Goal: Transaction & Acquisition: Purchase product/service

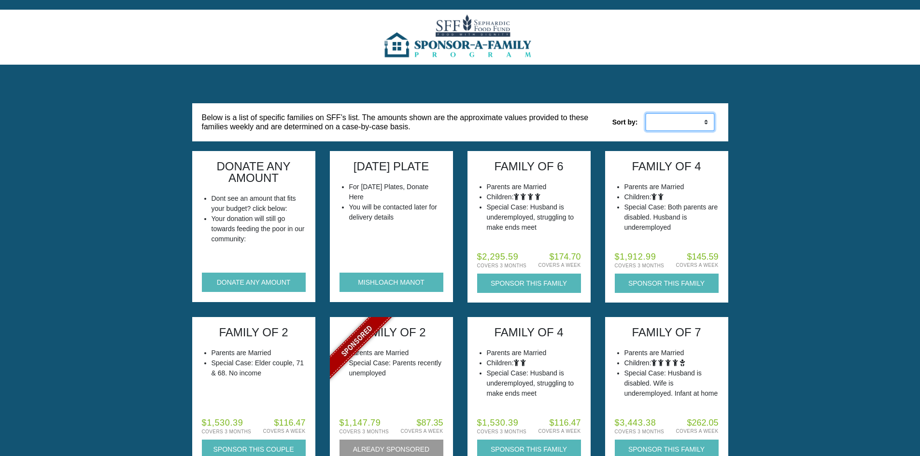
click at [660, 124] on select "Low to High High to Low" at bounding box center [680, 122] width 70 height 18
click at [242, 282] on button "DONATE ANY AMOUNT" at bounding box center [254, 282] width 104 height 19
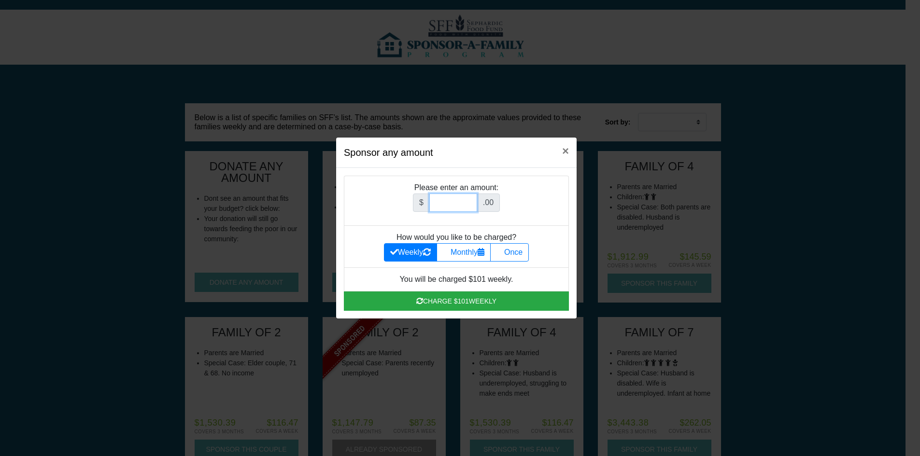
click at [446, 203] on input "Amount (to the nearest dollar)" at bounding box center [453, 203] width 48 height 18
type input "180"
click at [520, 248] on label "Once" at bounding box center [509, 252] width 39 height 18
click at [503, 248] on input "Once" at bounding box center [499, 250] width 6 height 6
radio input "true"
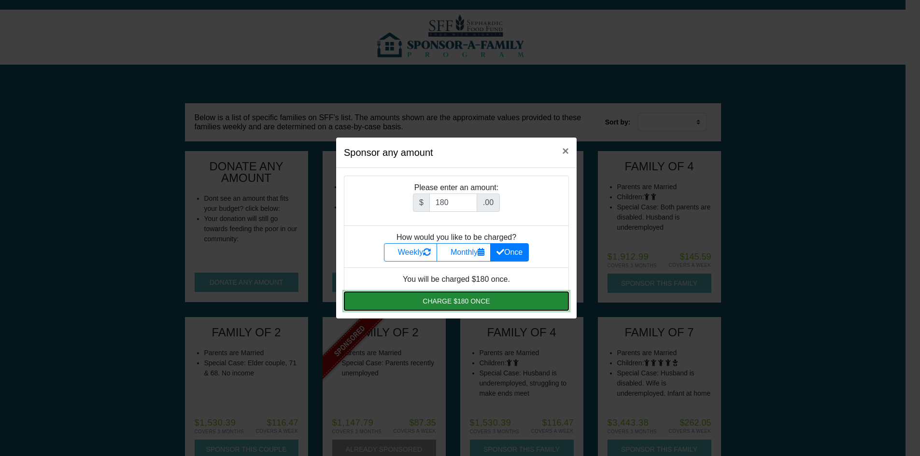
click at [468, 302] on button "Charge $180 once" at bounding box center [456, 301] width 225 height 19
